Goal: Task Accomplishment & Management: Complete application form

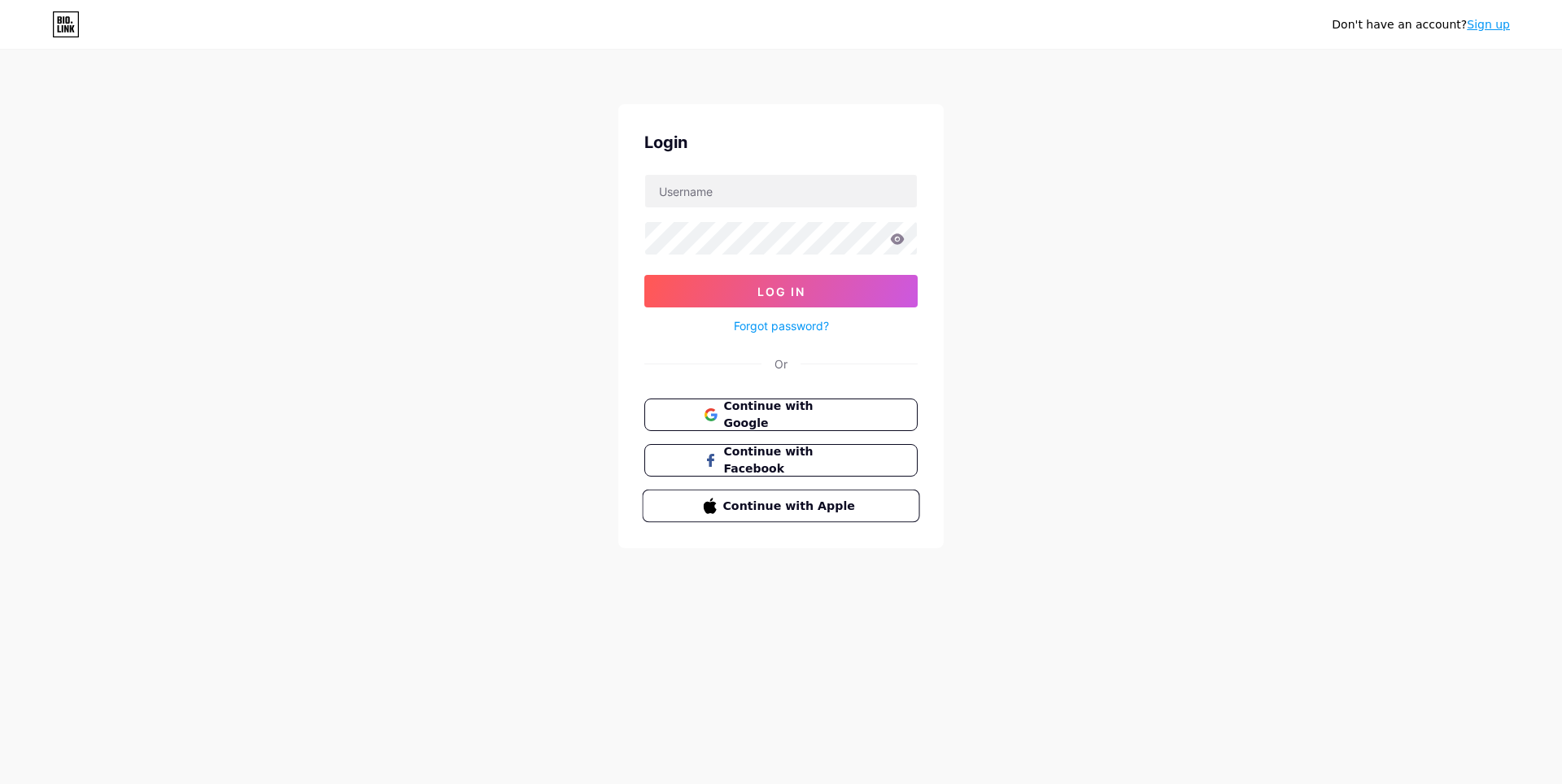
click at [669, 510] on button "Continue with Apple" at bounding box center [781, 506] width 277 height 33
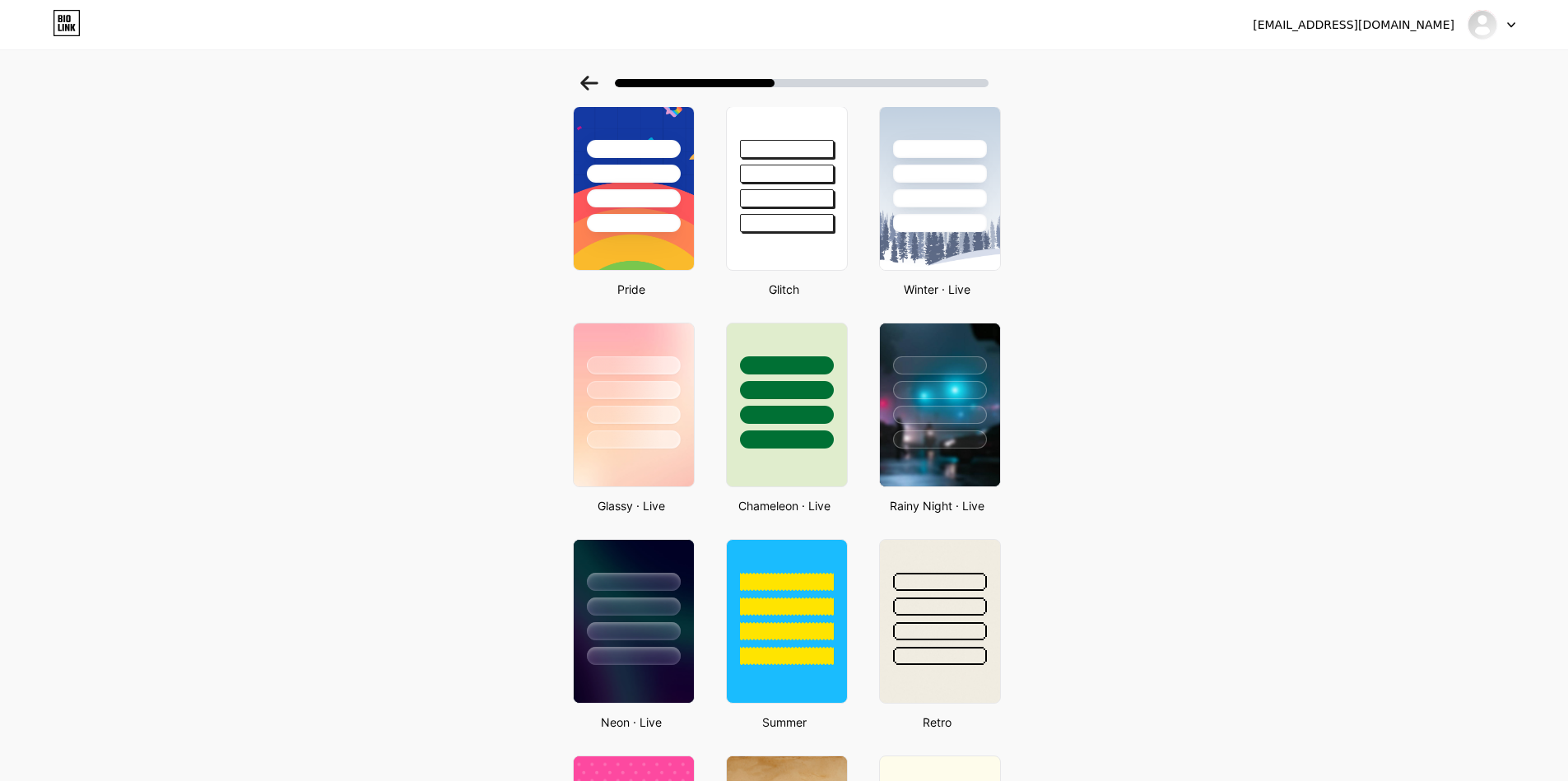
scroll to position [28, 0]
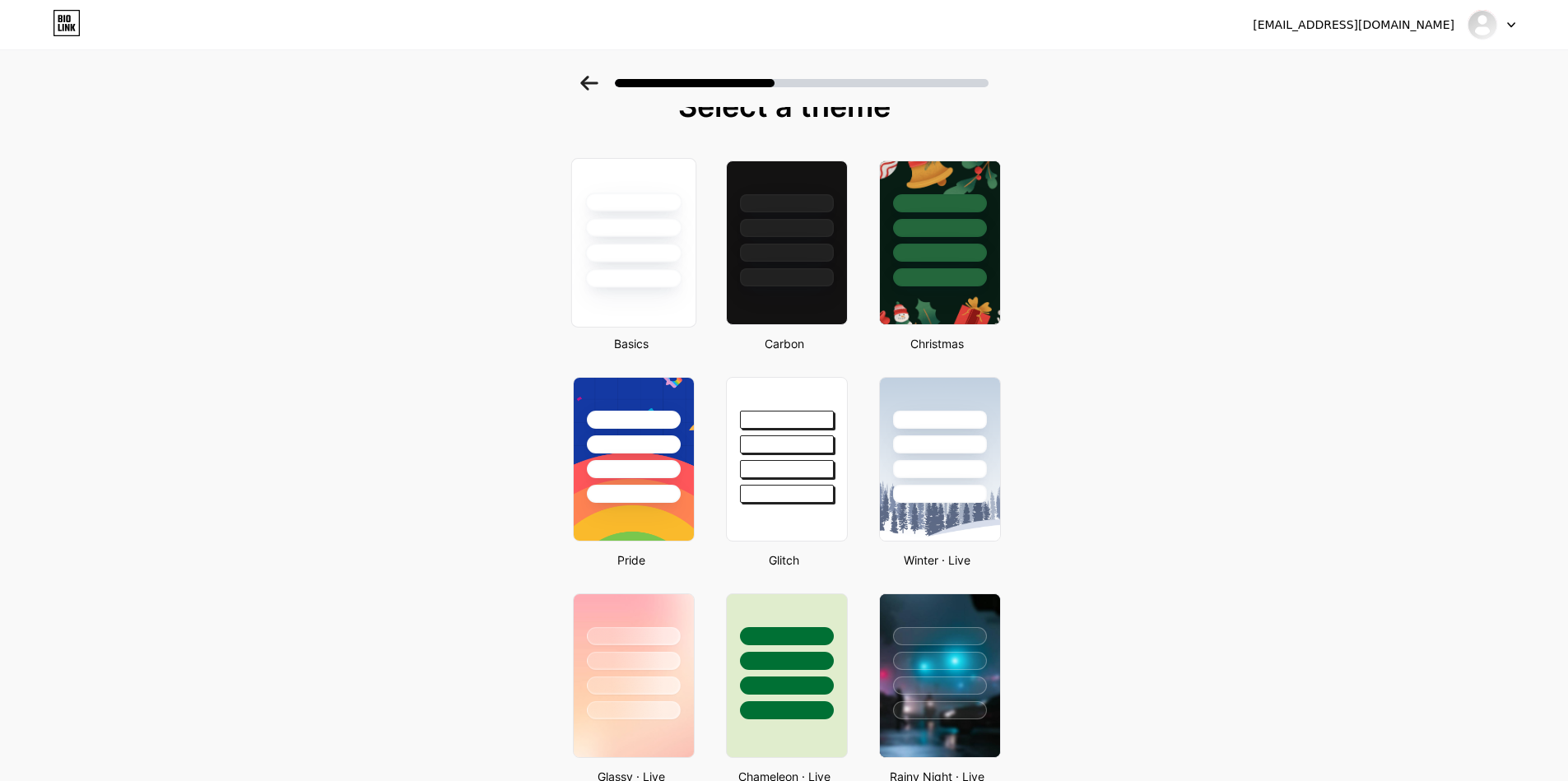
click at [643, 238] on div at bounding box center [633, 224] width 123 height 130
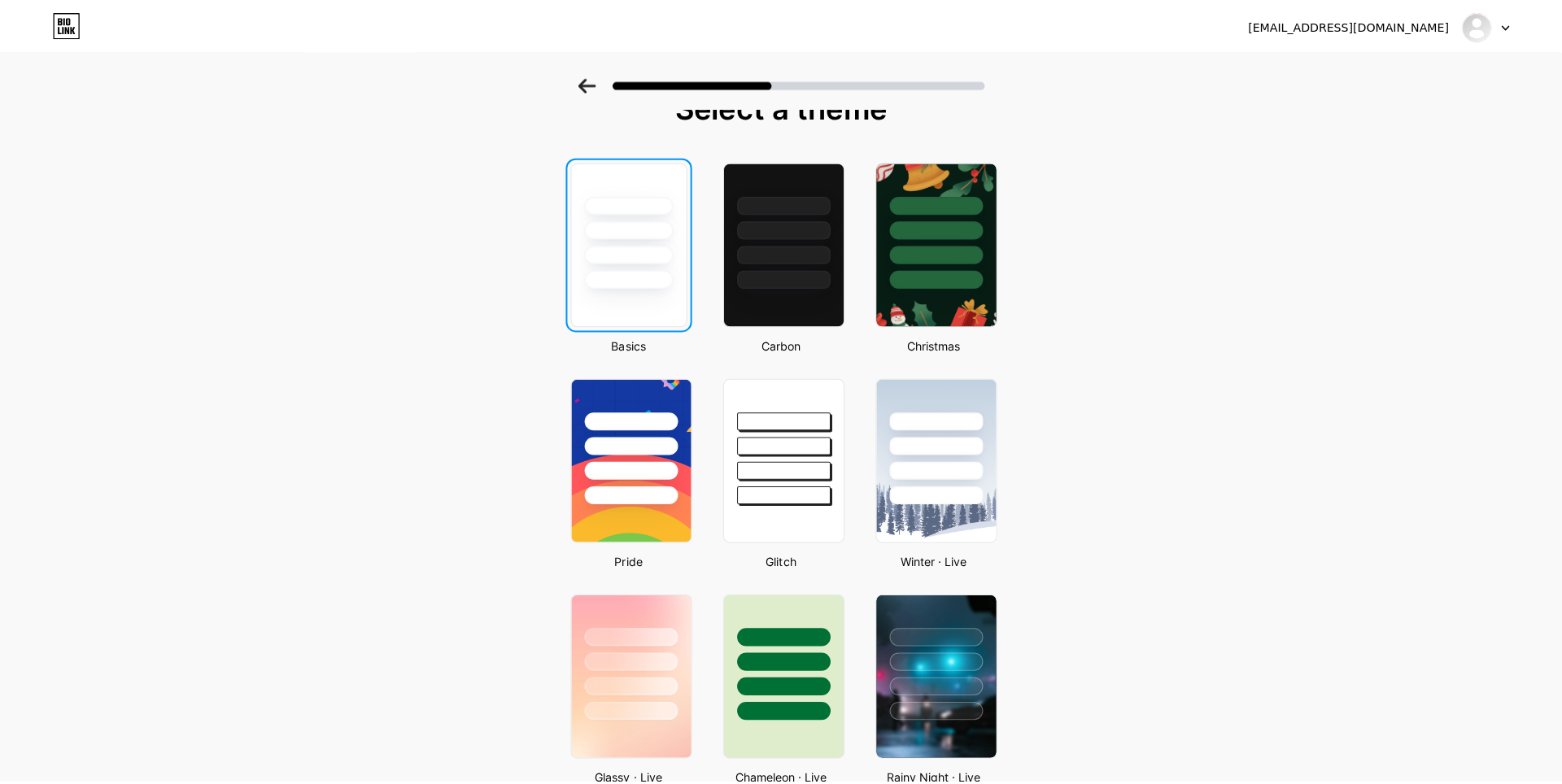
scroll to position [0, 0]
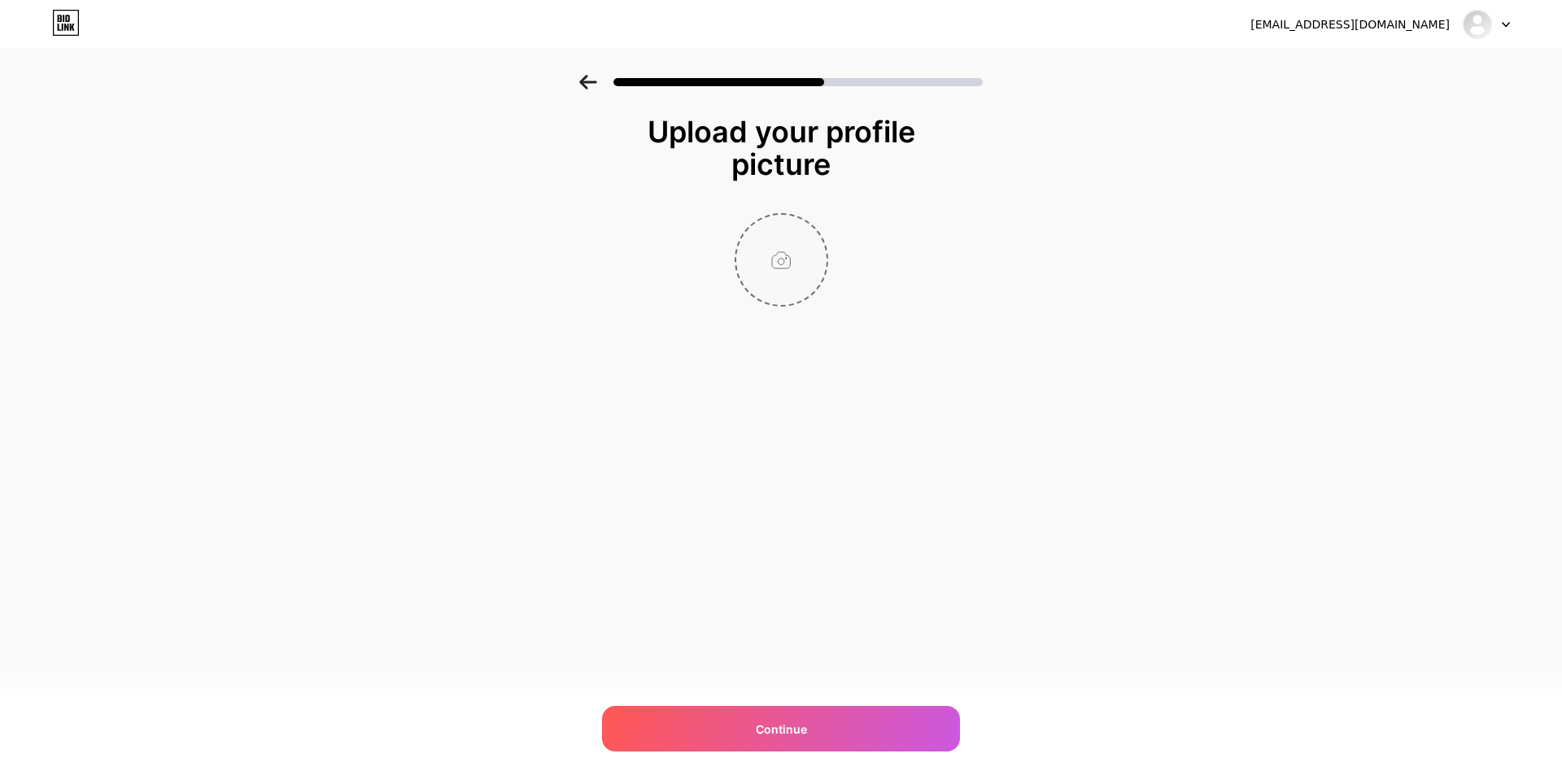
click at [765, 262] on input "file" at bounding box center [781, 260] width 90 height 90
type input "C:\fakepath\5436326521469007542.jpg"
click at [819, 229] on circle at bounding box center [818, 225] width 18 height 18
click at [791, 251] on input "file" at bounding box center [781, 260] width 90 height 90
type input "C:\fakepath\5436326521469007713.jpg"
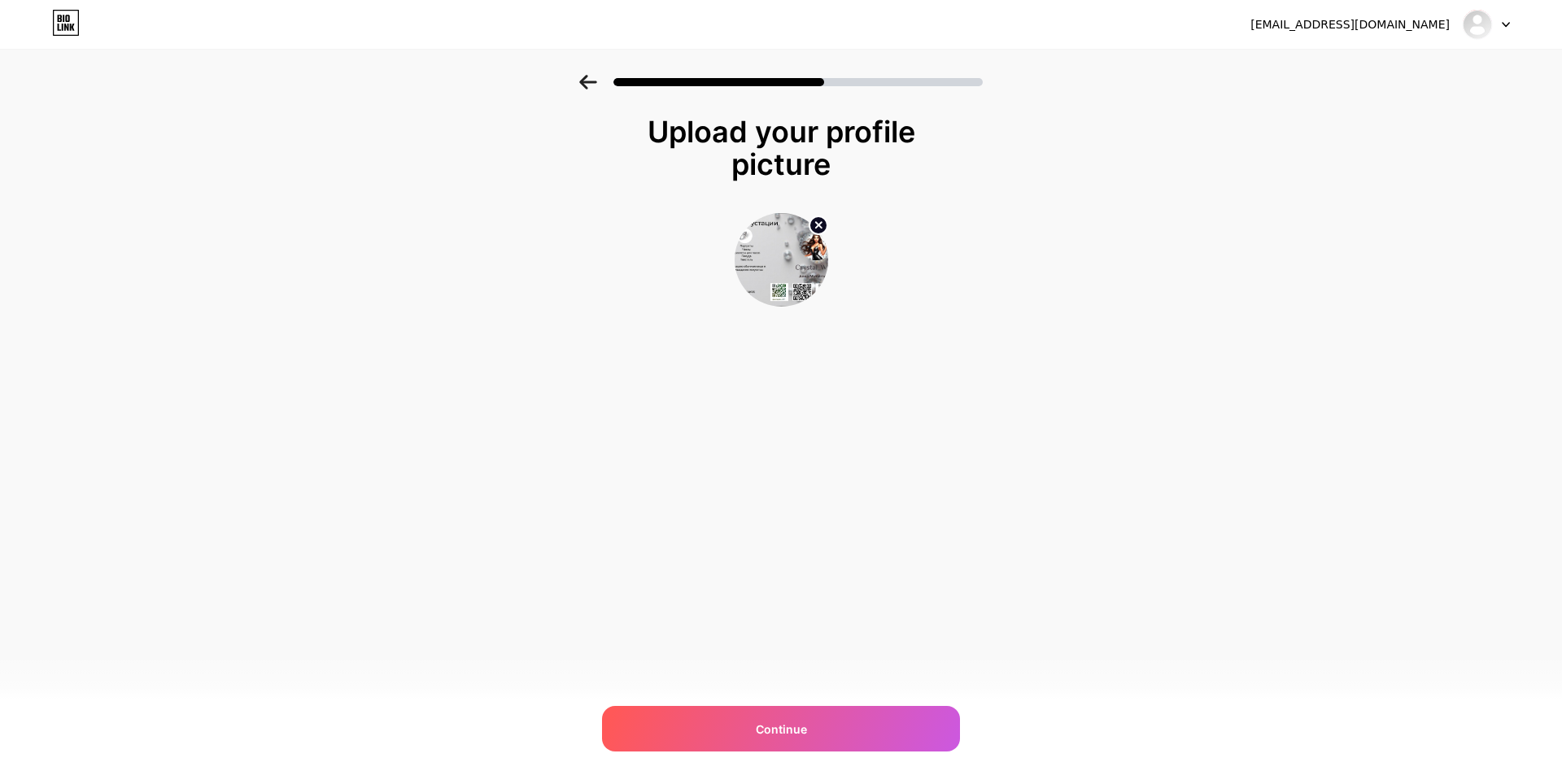
click at [817, 228] on circle at bounding box center [818, 225] width 18 height 18
click at [736, 252] on input "file" at bounding box center [781, 260] width 90 height 90
type input "C:\fakepath\5436326521469007712.jpg"
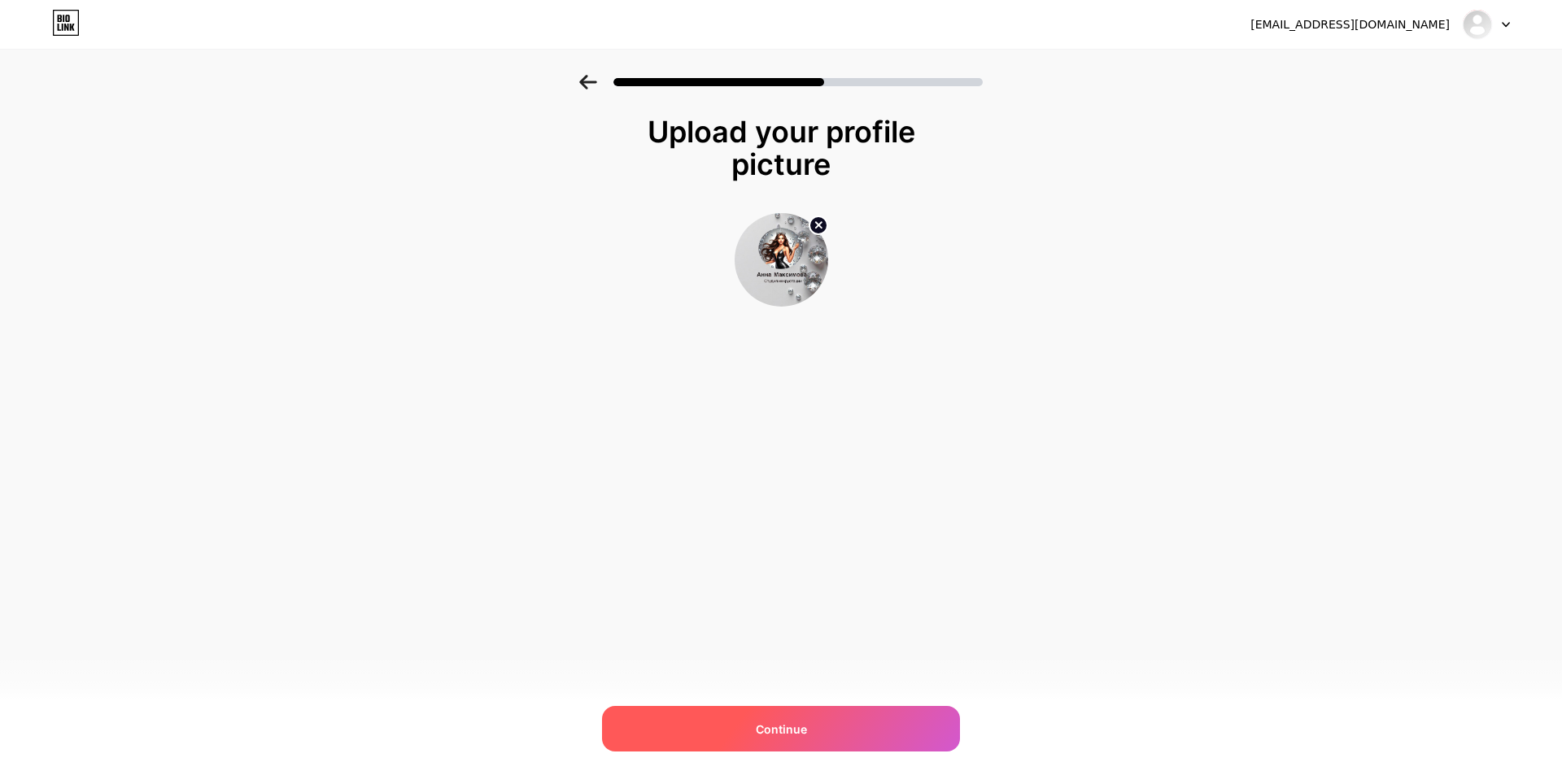
click at [739, 723] on div "Continue" at bounding box center [781, 729] width 358 height 46
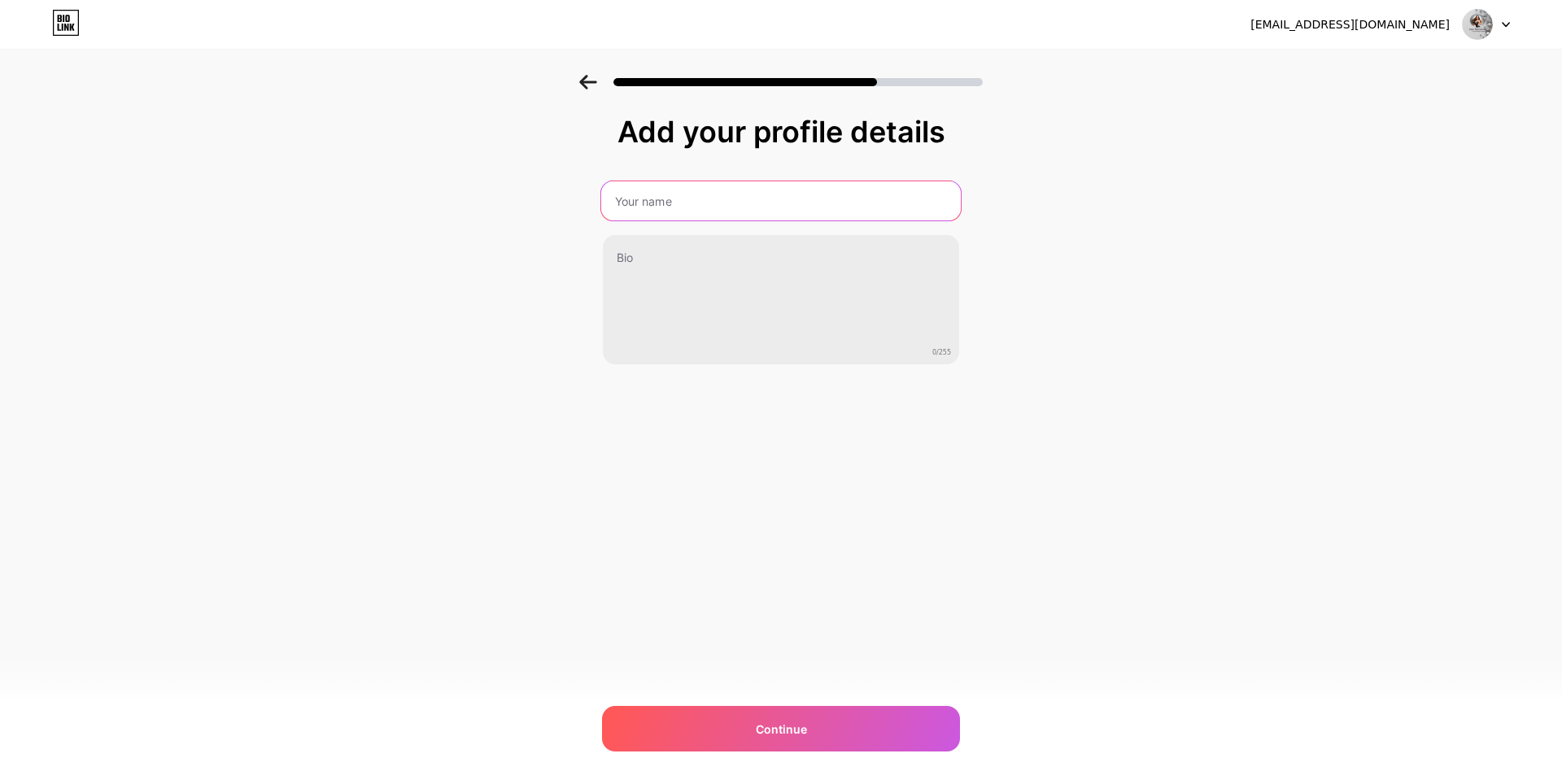
click at [667, 199] on input "text" at bounding box center [781, 201] width 360 height 39
drag, startPoint x: 745, startPoint y: 206, endPoint x: 648, endPoint y: 191, distance: 98.2
click at [648, 191] on input "[PERSON_NAME]" at bounding box center [781, 201] width 360 height 39
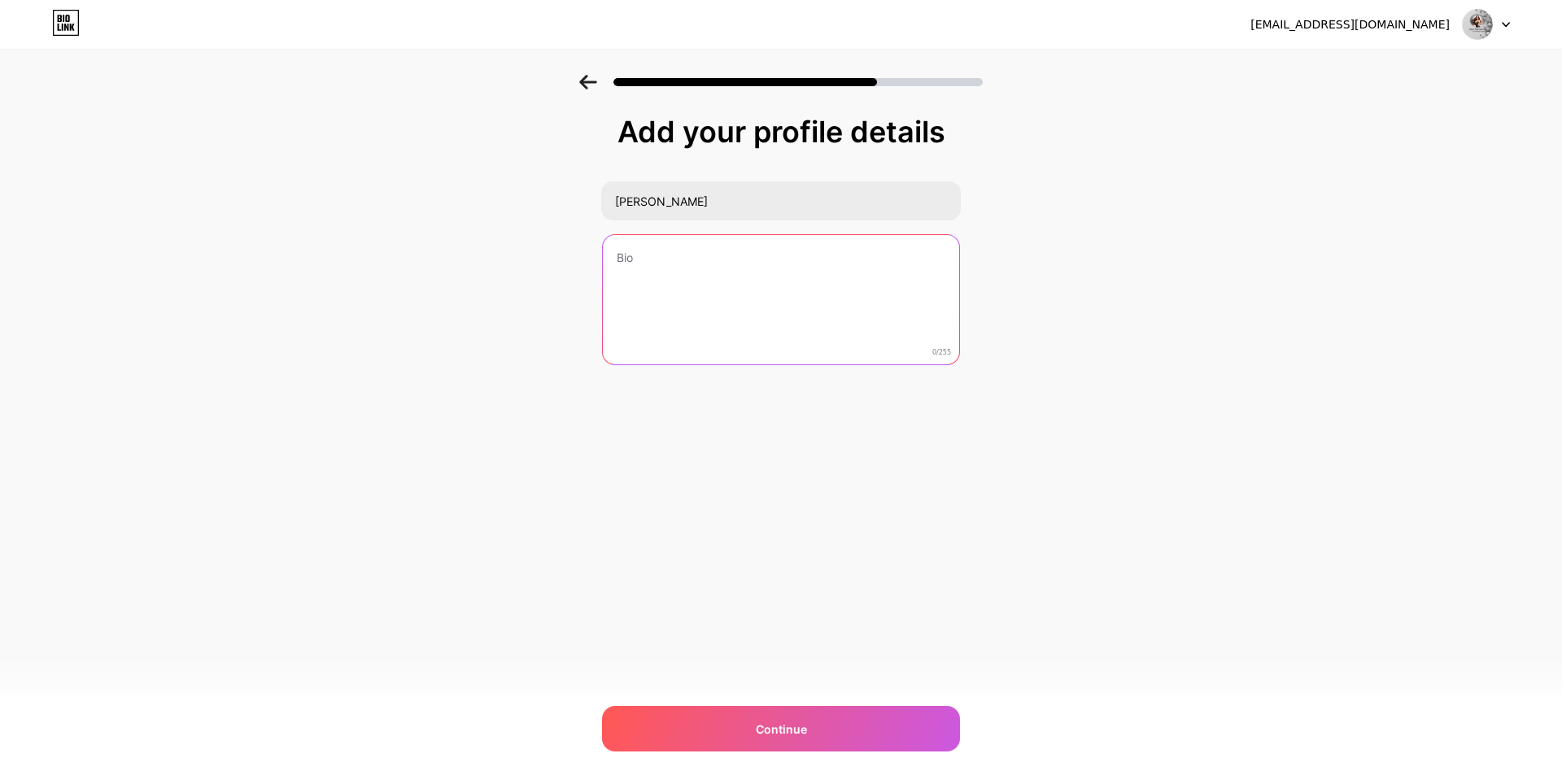
click at [663, 256] on textarea at bounding box center [781, 300] width 356 height 131
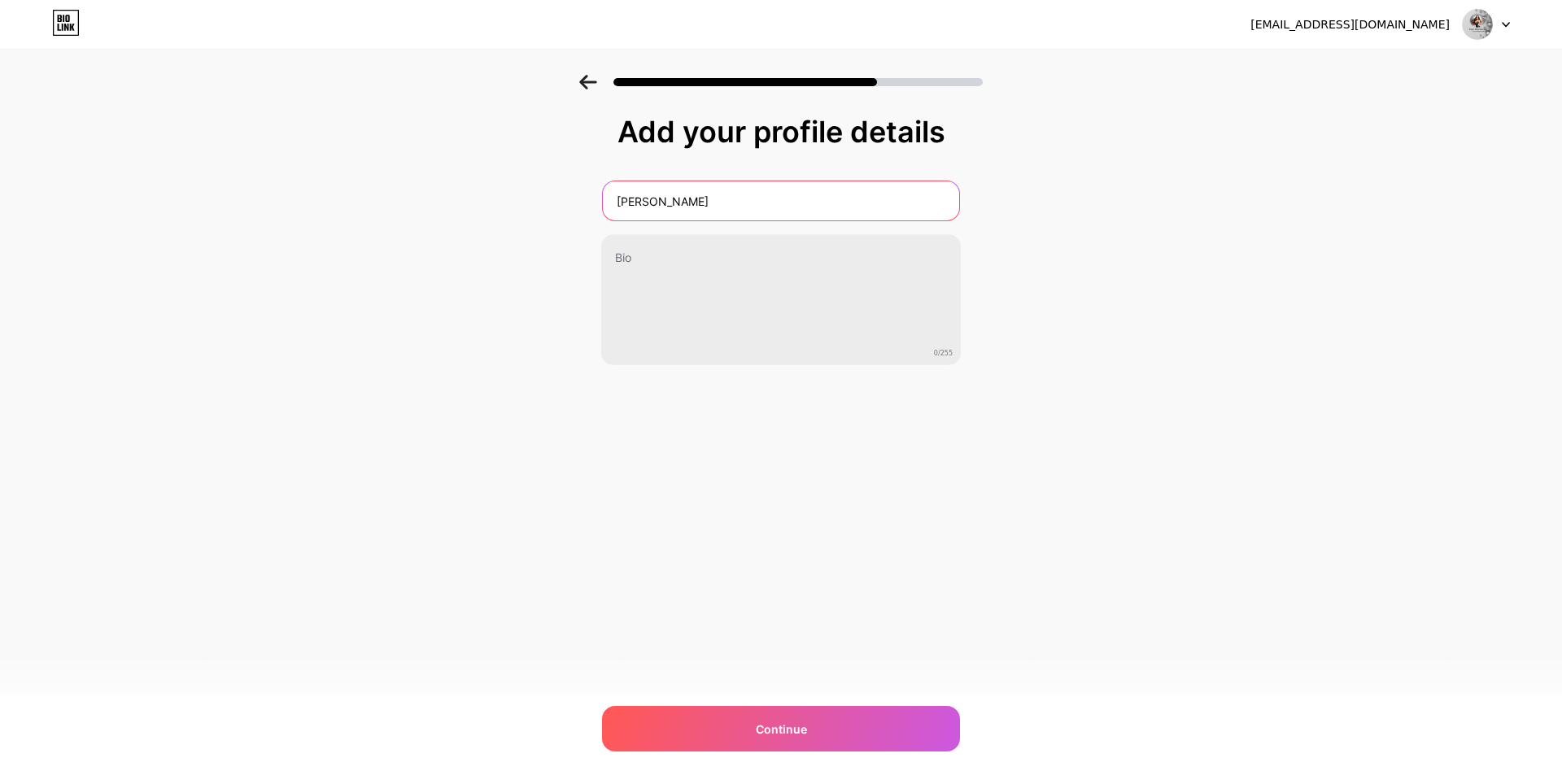
click at [680, 203] on input "[PERSON_NAME]" at bounding box center [781, 201] width 356 height 39
type input "[PERSON_NAME]"
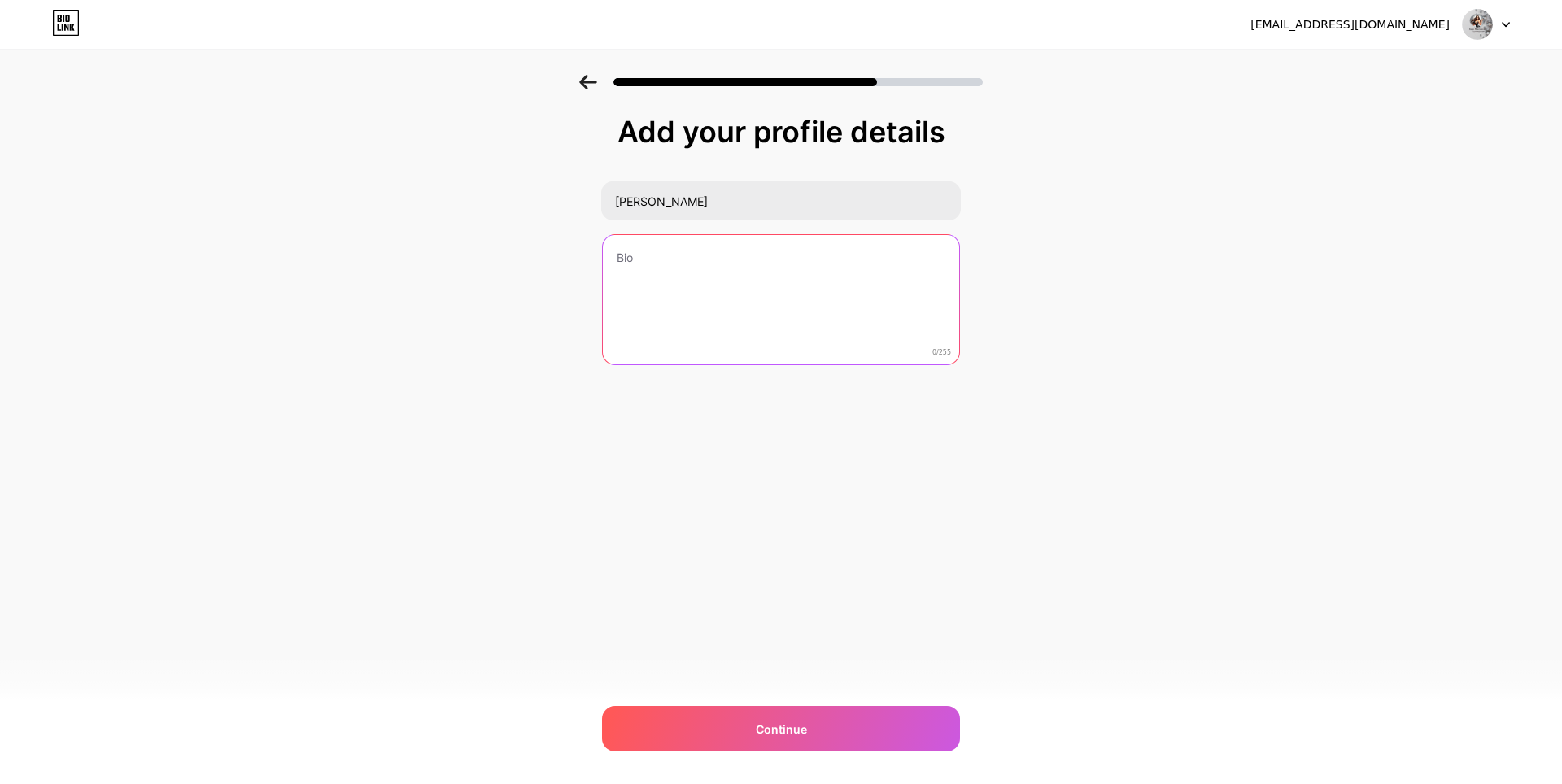
click at [644, 291] on textarea at bounding box center [781, 300] width 356 height 131
paste textarea "Создавайте яркость вместе со мной! [PERSON_NAME] добавить блеска в свою жизнь?⭐…"
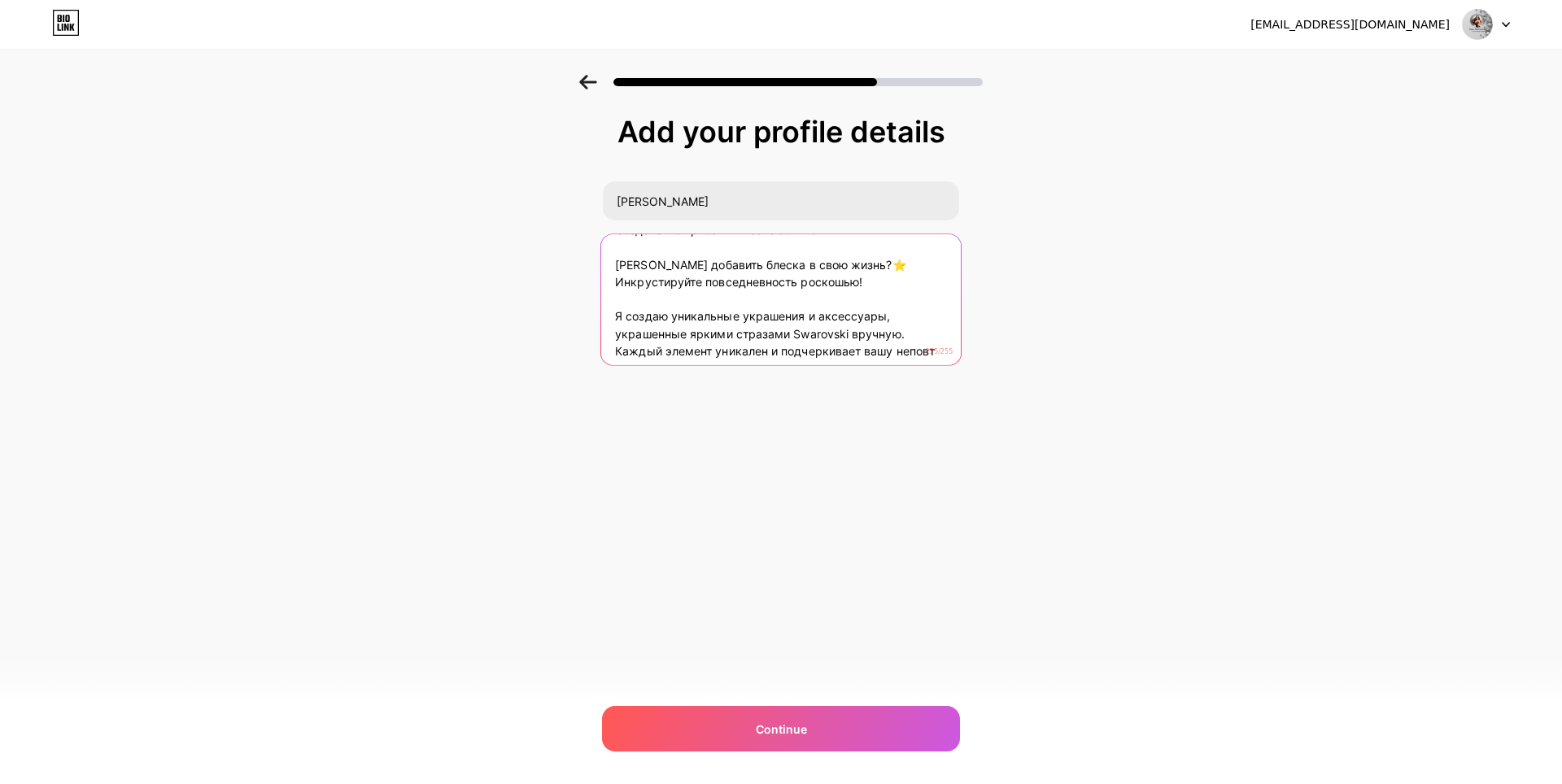
scroll to position [51, 0]
drag, startPoint x: 735, startPoint y: 308, endPoint x: 796, endPoint y: 308, distance: 61.0
click at [796, 308] on textarea "Создавайте яркость вместе со мной! [PERSON_NAME] добавить блеска в свою жизнь?⭐…" at bounding box center [781, 299] width 360 height 132
click at [810, 306] on textarea "Создавайте яркость вместе со мной! [PERSON_NAME] добавить блеска в свою жизнь?⭐…" at bounding box center [781, 299] width 360 height 132
drag, startPoint x: 791, startPoint y: 309, endPoint x: 850, endPoint y: 306, distance: 59.1
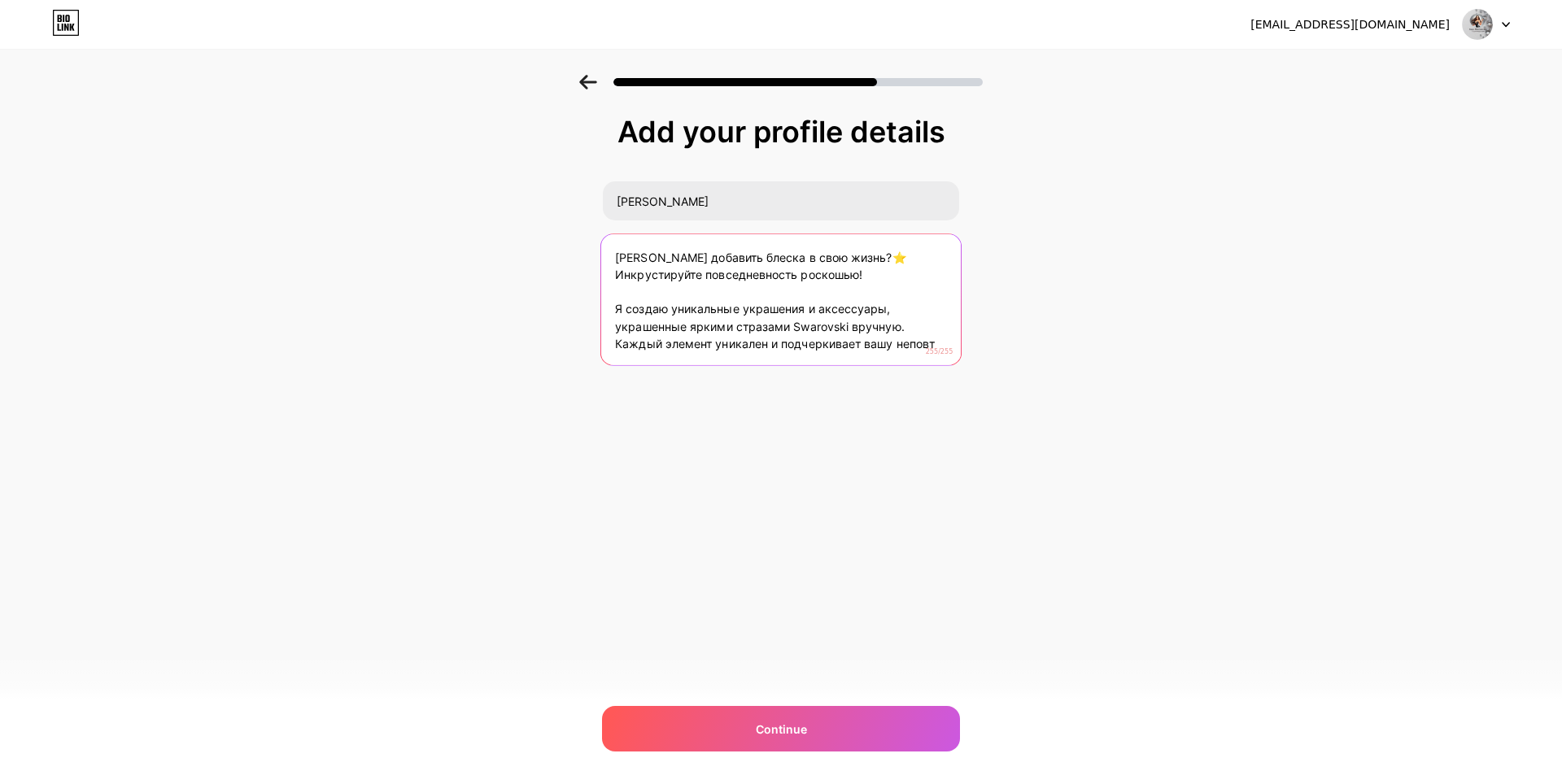
click at [850, 306] on textarea "Создавайте яркость вместе со мной! [PERSON_NAME] добавить блеска в свою жизнь?⭐…" at bounding box center [781, 299] width 360 height 132
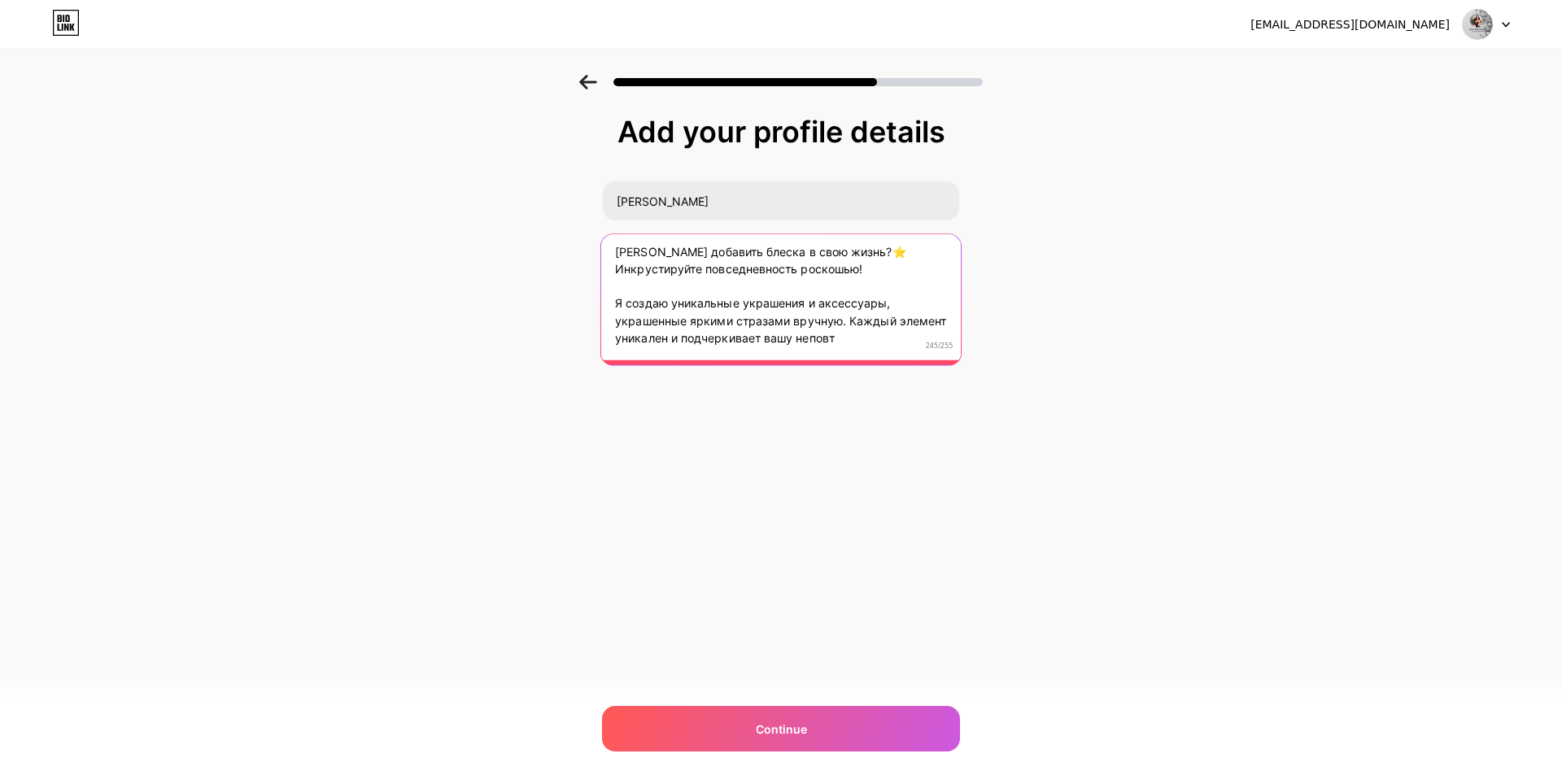
drag, startPoint x: 846, startPoint y: 317, endPoint x: 913, endPoint y: 343, distance: 71.9
click at [913, 343] on textarea "Создавайте яркость вместе со мной! [PERSON_NAME] добавить блеска в свою жизнь?⭐…" at bounding box center [781, 294] width 360 height 132
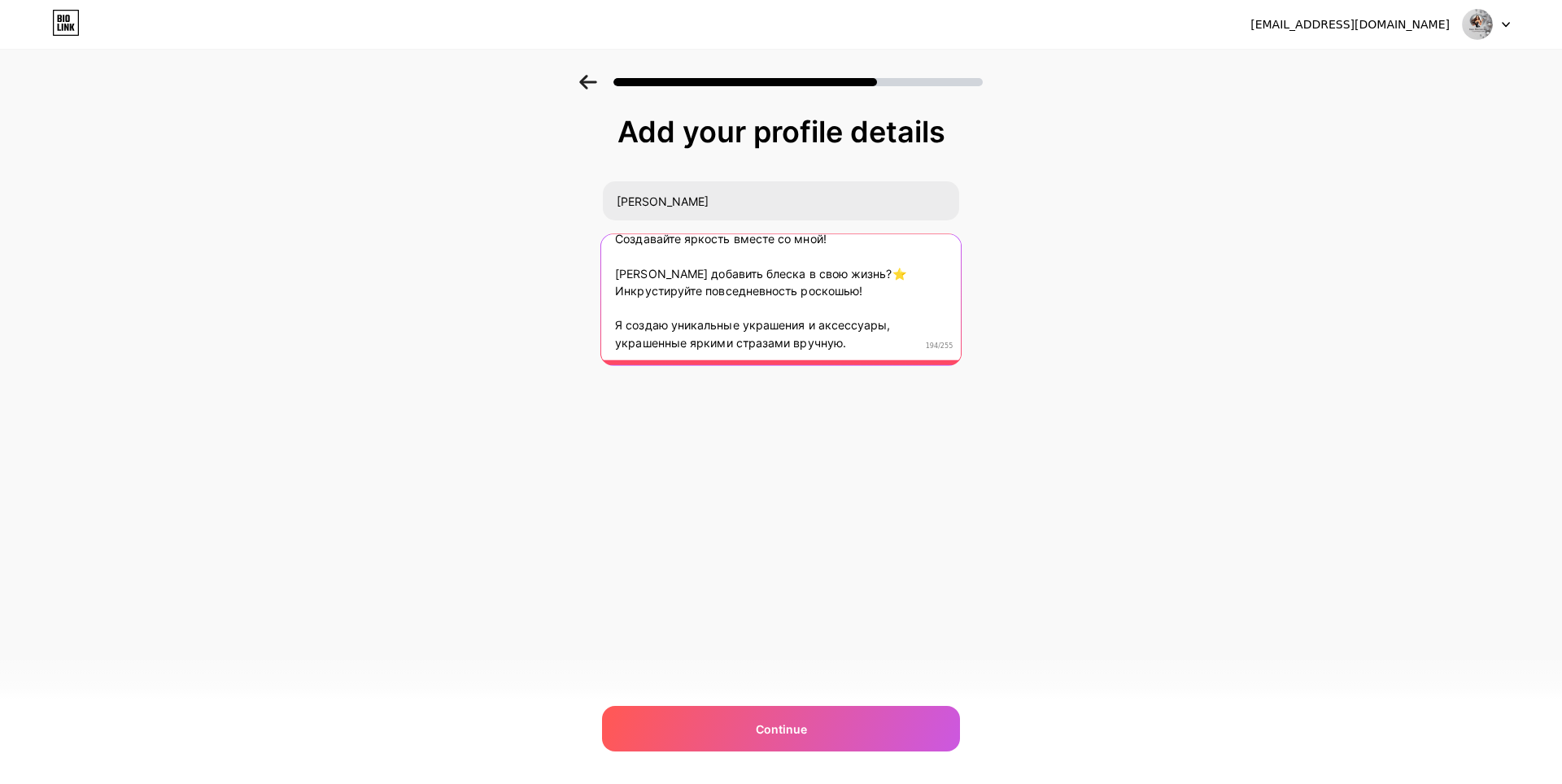
scroll to position [17, 0]
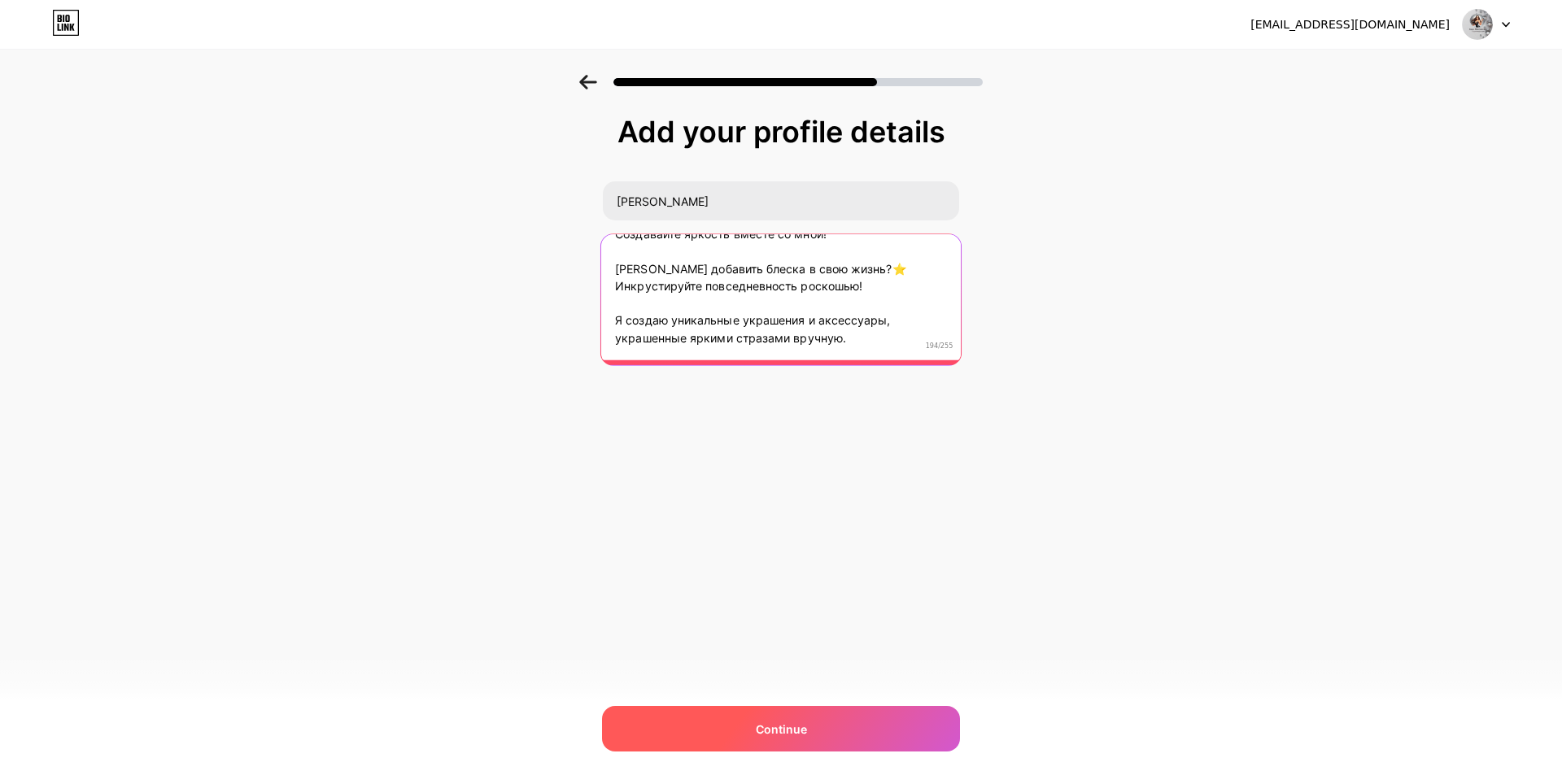
type textarea "Создавайте яркость вместе со мной! [PERSON_NAME] добавить блеска в свою жизнь?⭐…"
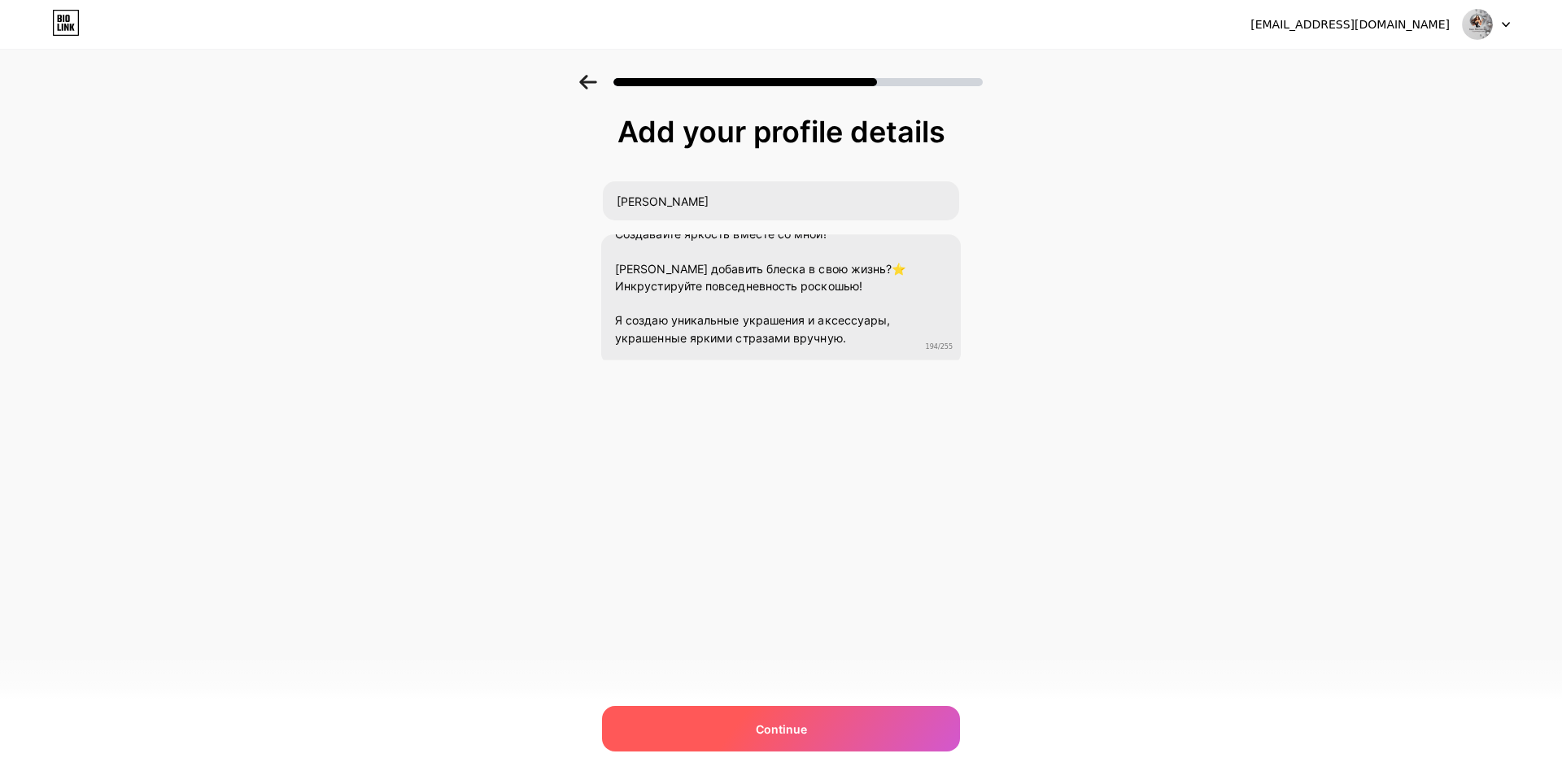
click at [817, 726] on div "Continue" at bounding box center [781, 729] width 358 height 46
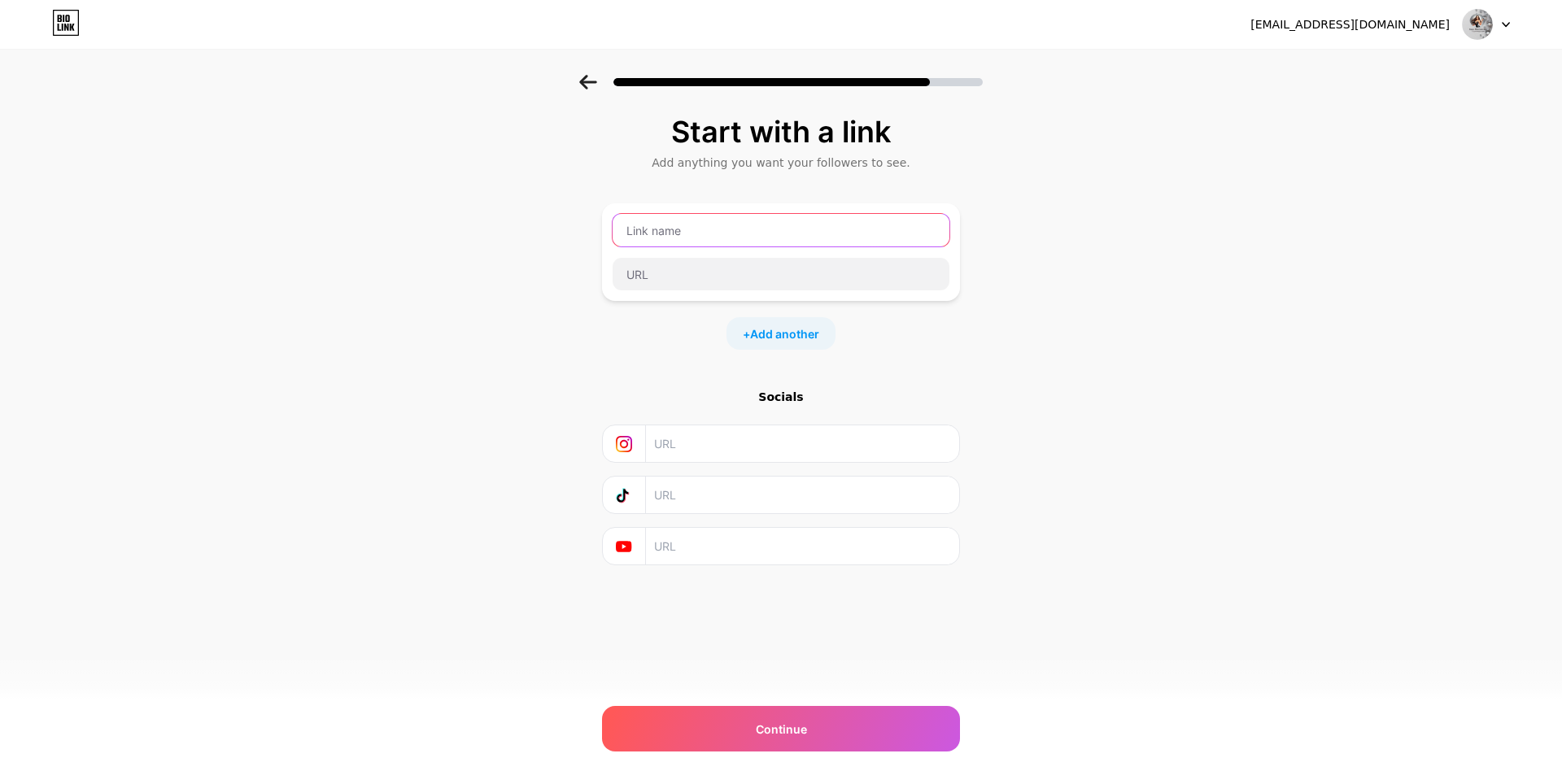
click at [674, 234] on input "text" at bounding box center [781, 230] width 337 height 32
type input """
click at [641, 269] on input "text" at bounding box center [781, 274] width 337 height 32
paste input "@[DEMOGRAPHIC_DATA]_Anna777"
type input "@[DEMOGRAPHIC_DATA]_Anna777"
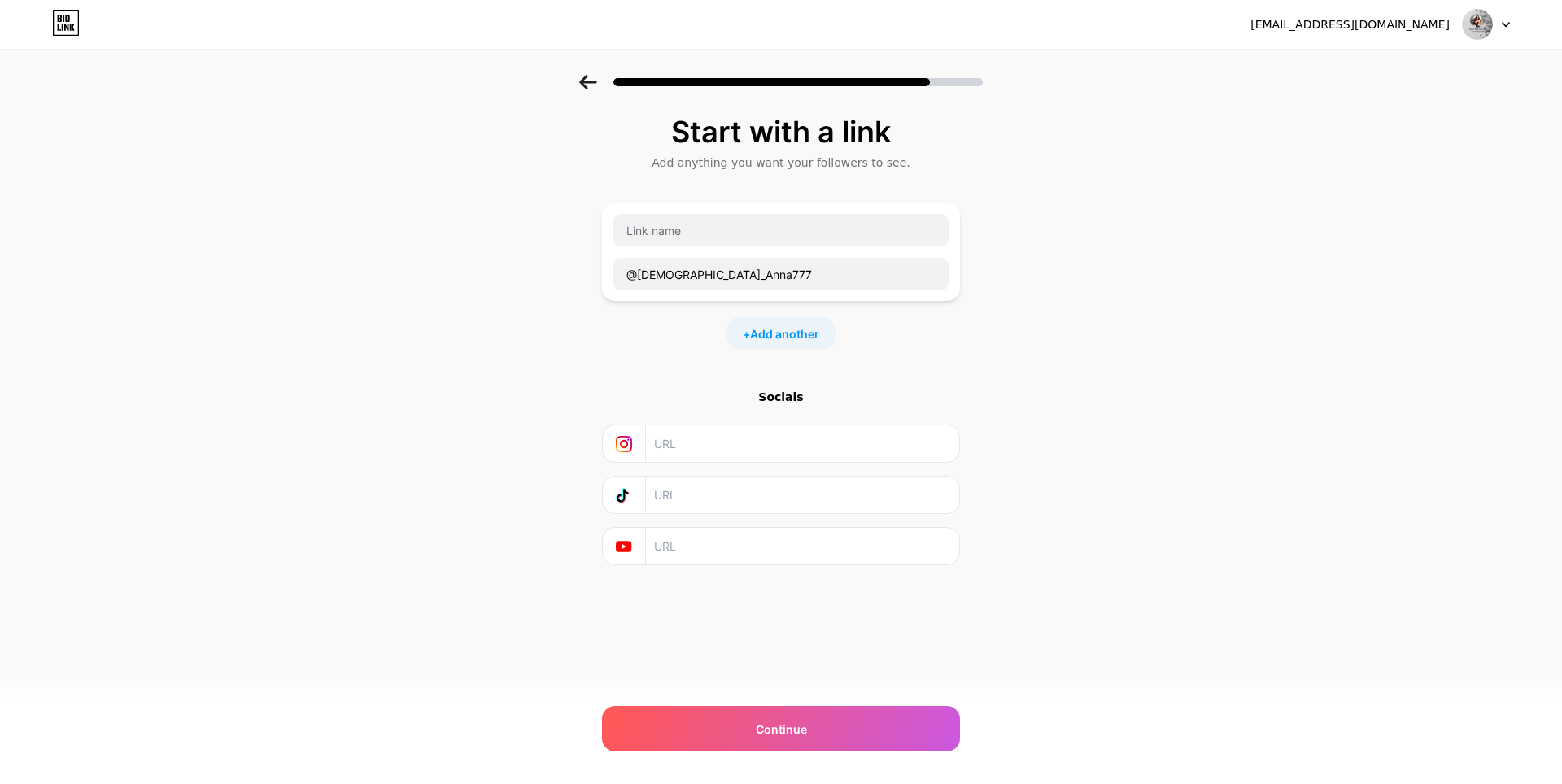
click at [681, 353] on div "Start with a link Add anything you want your followers to see. @[DEMOGRAPHIC_DA…" at bounding box center [781, 340] width 358 height 450
click at [656, 224] on input "text" at bounding box center [781, 230] width 337 height 32
click at [702, 462] on div at bounding box center [781, 444] width 358 height 39
click at [736, 327] on div "+ Add another" at bounding box center [781, 333] width 109 height 32
click at [1470, 11] on img at bounding box center [1477, 24] width 31 height 31
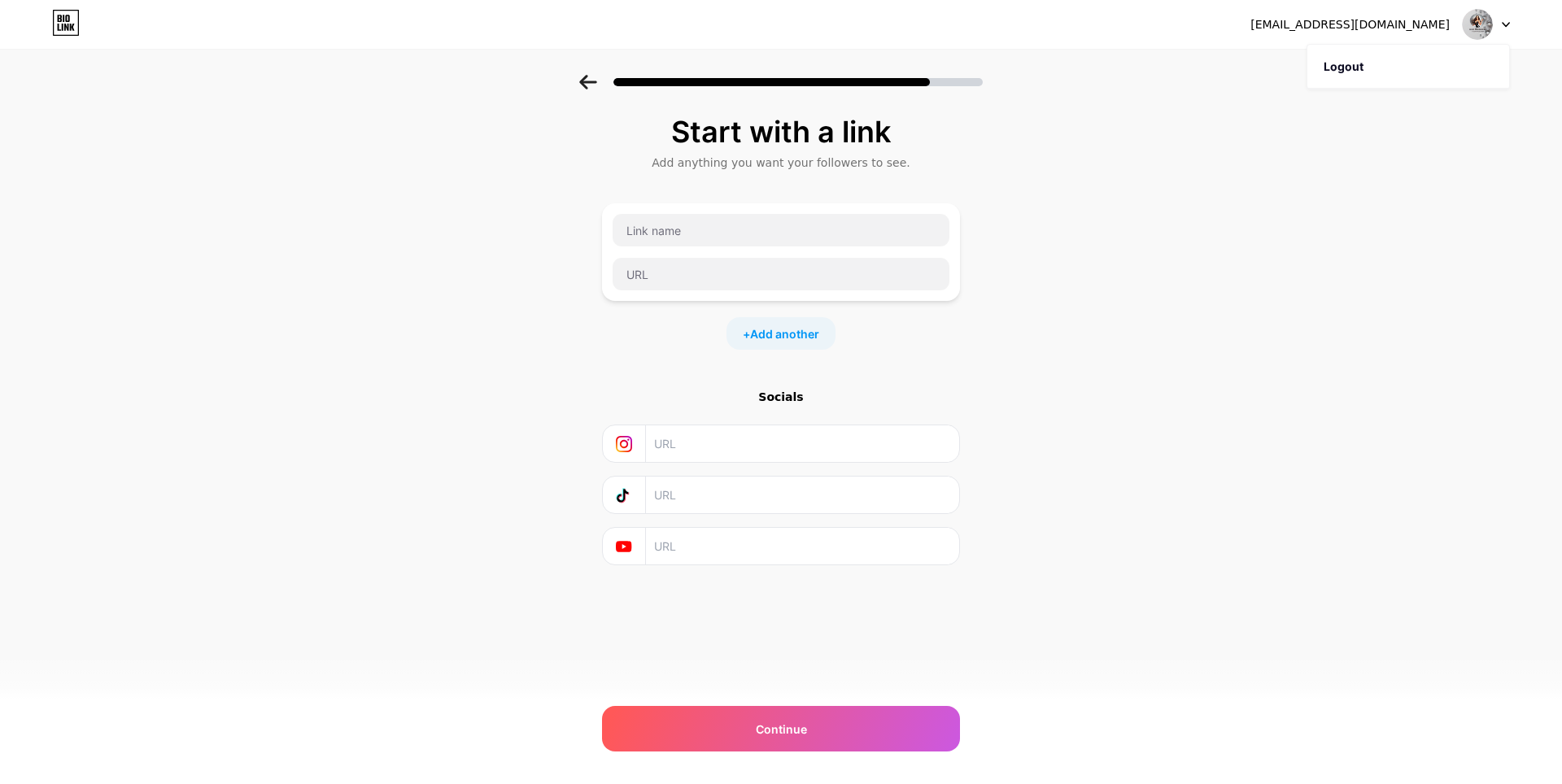
click at [1277, 181] on div "Start with a link Add anything you want your followers to see. + Add another So…" at bounding box center [781, 360] width 1562 height 572
click at [577, 76] on div at bounding box center [781, 77] width 1562 height 57
click at [582, 82] on icon at bounding box center [587, 82] width 17 height 15
